Goal: Communication & Community: Answer question/provide support

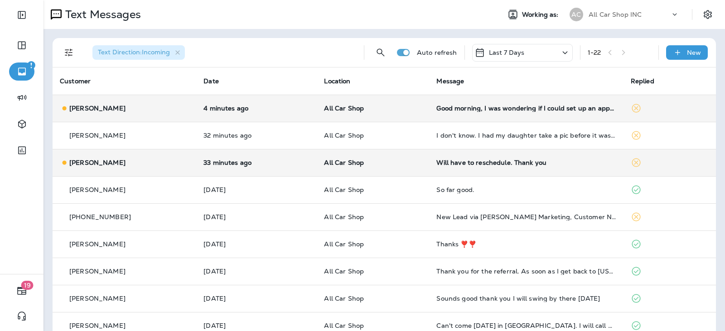
click at [471, 163] on div "Will have to reschedule. Thank you" at bounding box center [525, 162] width 179 height 7
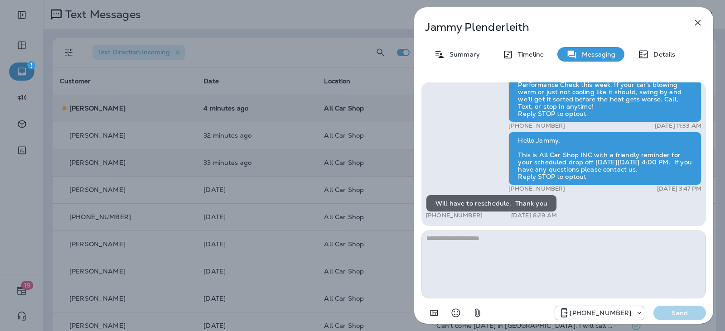
click at [459, 243] on textarea at bounding box center [563, 265] width 284 height 68
type textarea "**********"
click at [685, 312] on p "Send" at bounding box center [679, 313] width 38 height 8
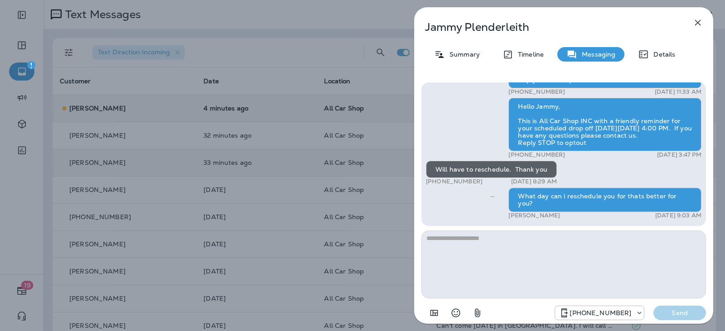
click at [695, 19] on icon "button" at bounding box center [697, 22] width 11 height 11
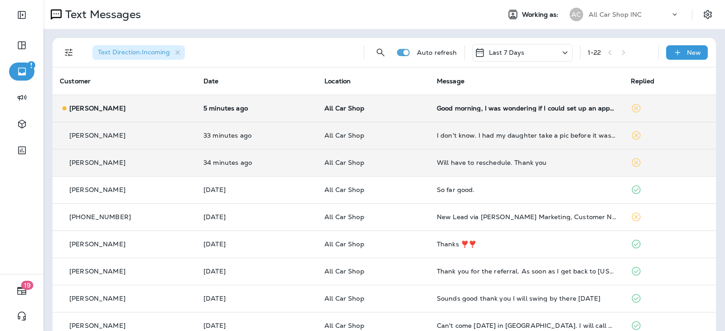
click at [408, 132] on p "All Car Shop" at bounding box center [373, 135] width 98 height 7
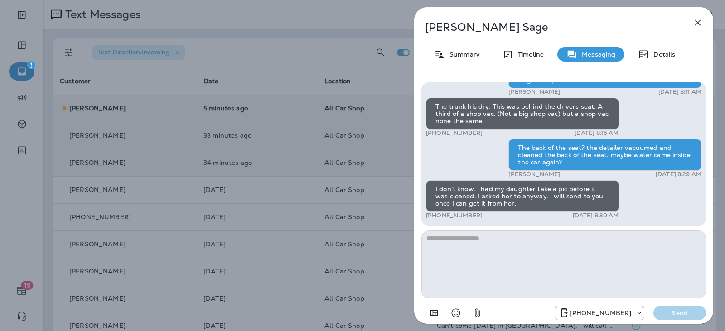
click at [453, 238] on textarea at bounding box center [563, 265] width 284 height 68
type textarea "****"
click at [665, 307] on button "Send" at bounding box center [679, 313] width 53 height 14
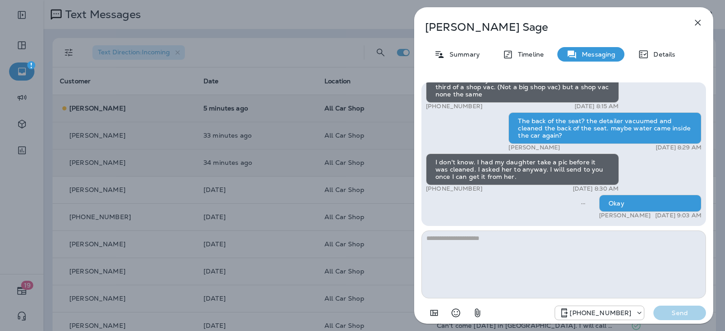
click at [695, 19] on icon "button" at bounding box center [697, 22] width 11 height 11
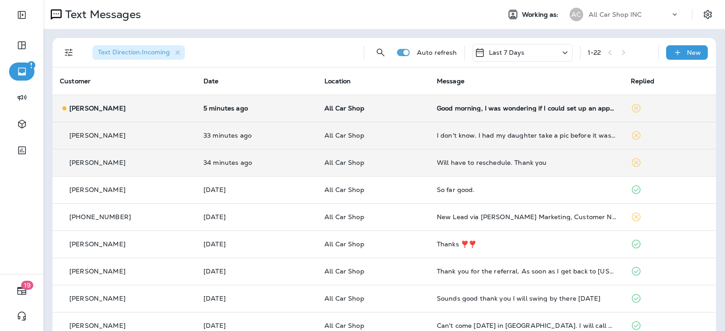
click at [400, 114] on td "All Car Shop" at bounding box center [373, 108] width 112 height 27
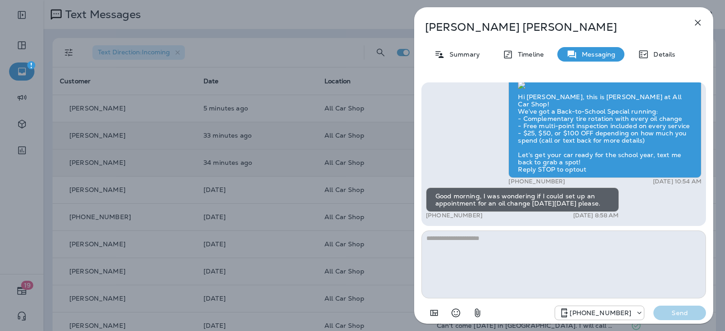
click at [464, 235] on textarea at bounding box center [563, 265] width 284 height 68
type textarea "**********"
click at [667, 306] on button "Send" at bounding box center [679, 313] width 53 height 14
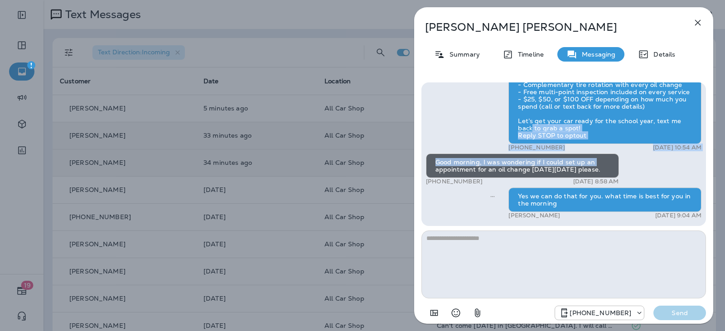
click at [703, 27] on button "button" at bounding box center [698, 23] width 18 height 18
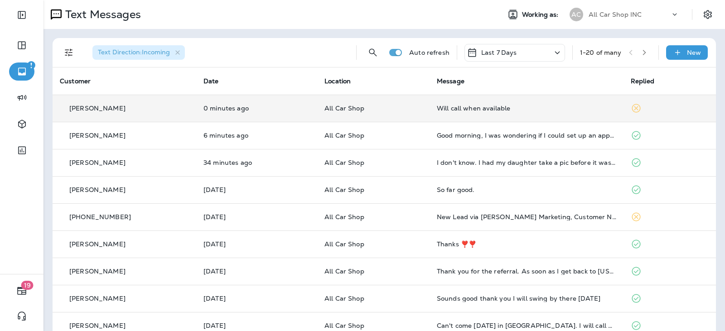
click at [404, 115] on td "All Car Shop" at bounding box center [373, 108] width 112 height 27
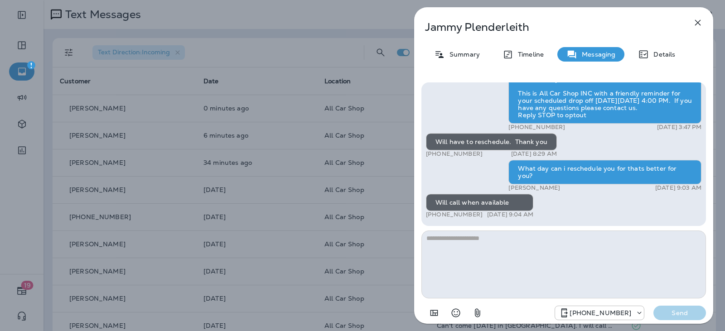
click at [501, 237] on textarea at bounding box center [563, 265] width 284 height 68
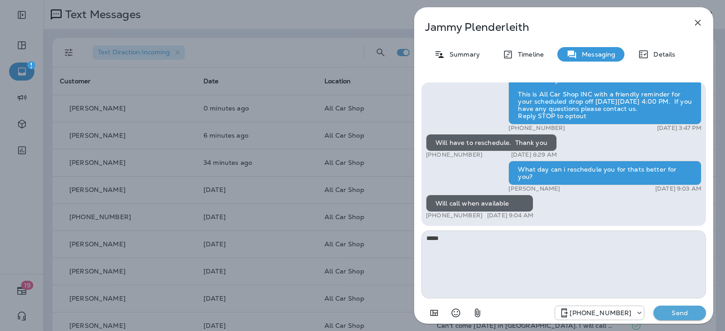
type textarea "****"
click at [657, 313] on button "Send" at bounding box center [679, 313] width 53 height 14
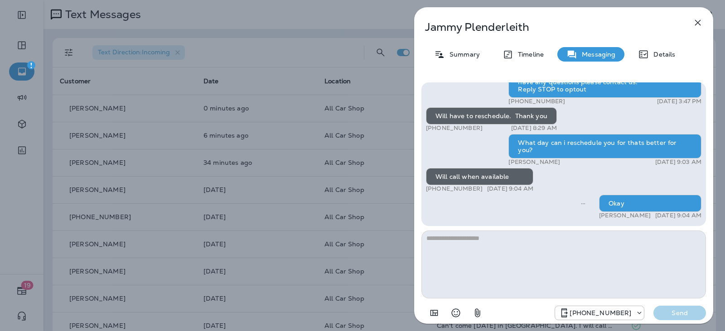
click at [699, 24] on icon "button" at bounding box center [697, 22] width 11 height 11
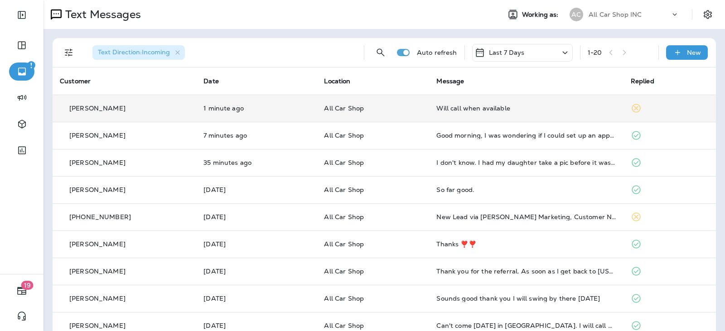
click at [400, 111] on p "All Car Shop" at bounding box center [373, 108] width 98 height 7
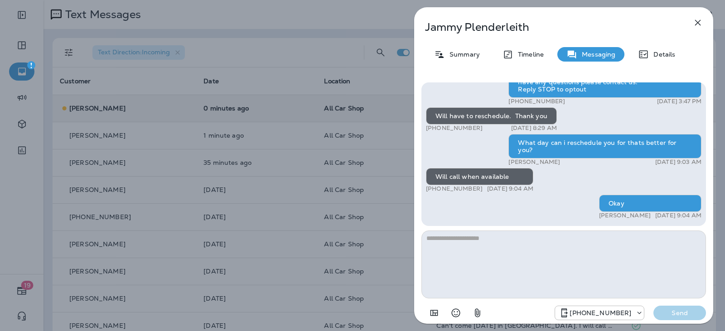
click at [698, 25] on icon "button" at bounding box center [697, 22] width 11 height 11
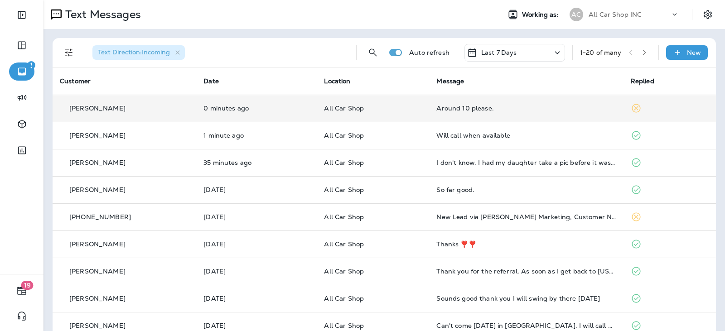
click at [410, 112] on td "All Car Shop" at bounding box center [373, 108] width 112 height 27
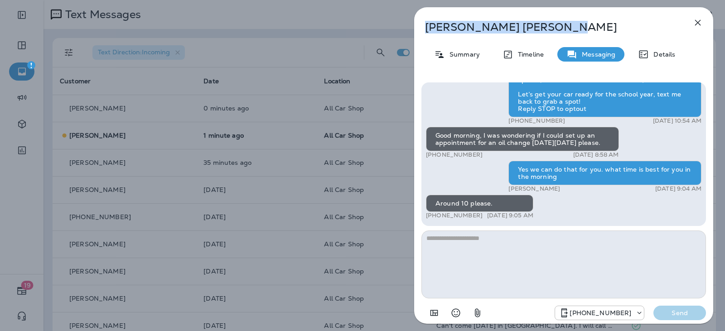
drag, startPoint x: 523, startPoint y: 31, endPoint x: 424, endPoint y: 29, distance: 98.8
click at [424, 29] on div "[PERSON_NAME]" at bounding box center [548, 27] width 269 height 13
copy p "[PERSON_NAME]"
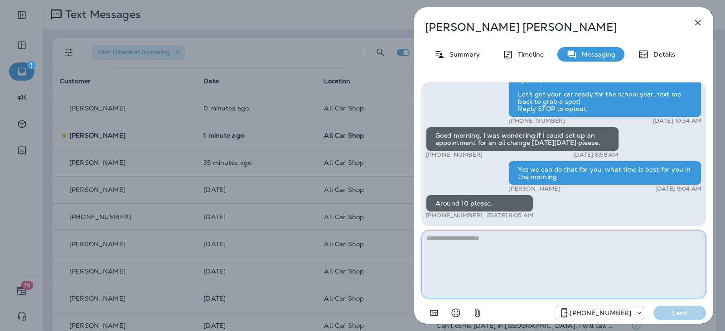
click at [510, 234] on textarea at bounding box center [563, 265] width 284 height 68
type textarea "**********"
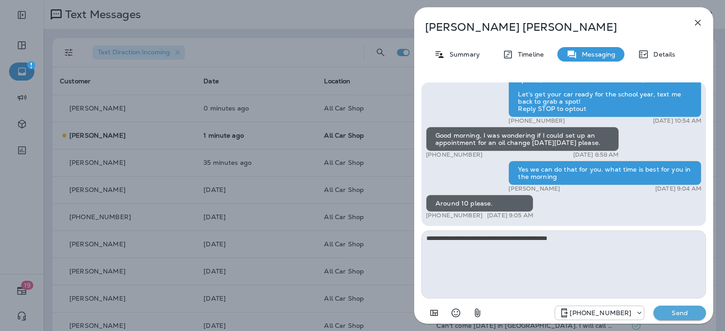
click at [672, 319] on button "Send" at bounding box center [679, 313] width 53 height 14
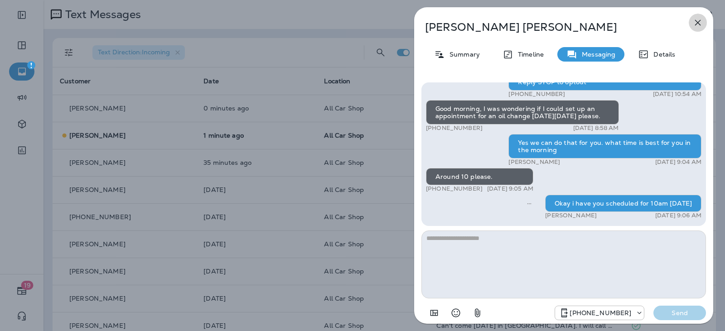
click at [700, 20] on icon "button" at bounding box center [698, 23] width 6 height 6
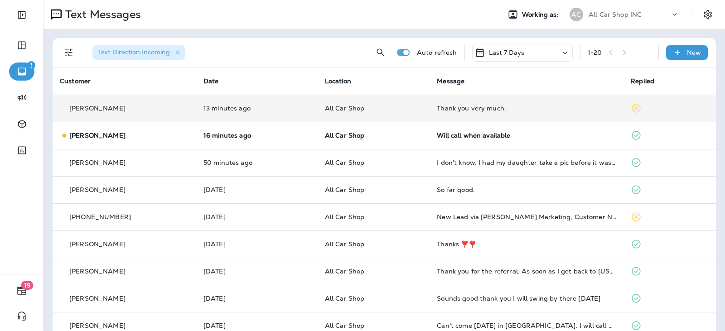
click at [406, 111] on p "All Car Shop" at bounding box center [374, 108] width 98 height 7
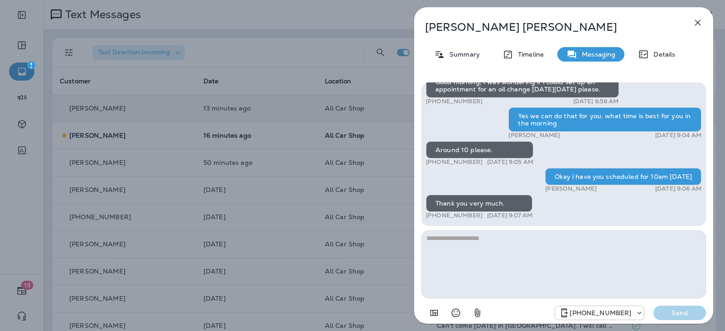
click at [488, 262] on textarea at bounding box center [563, 265] width 284 height 68
click at [530, 255] on textarea "****" at bounding box center [563, 265] width 284 height 68
type textarea "**********"
click at [678, 319] on button "Send" at bounding box center [679, 313] width 53 height 14
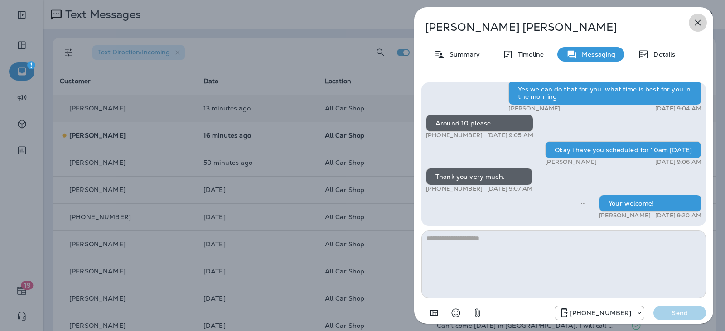
drag, startPoint x: 701, startPoint y: 24, endPoint x: 693, endPoint y: 30, distance: 9.1
click at [701, 25] on icon "button" at bounding box center [697, 22] width 11 height 11
